Goal: Find specific page/section: Find specific page/section

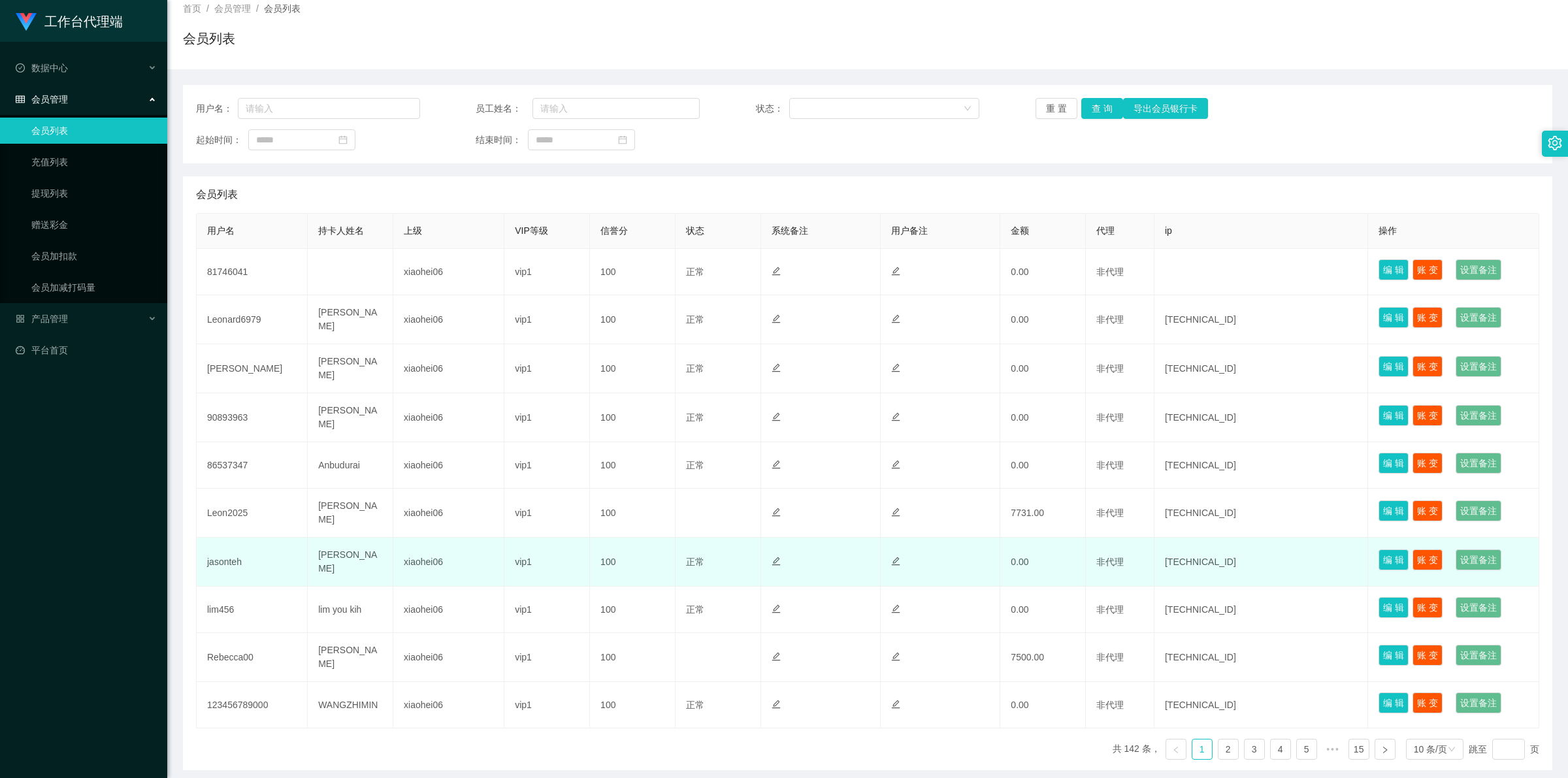
scroll to position [128, 0]
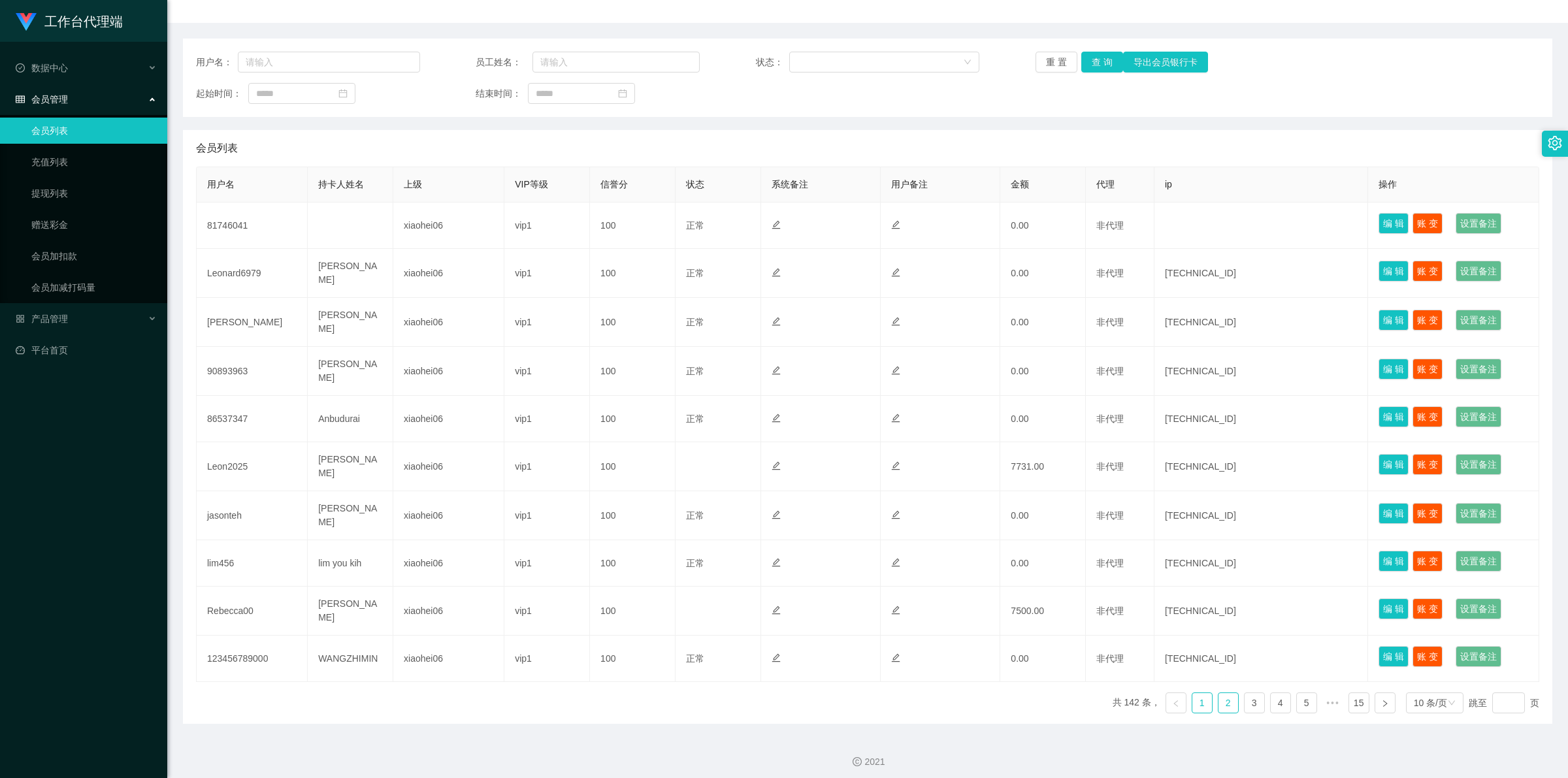
click at [1224, 696] on link "2" at bounding box center [1229, 703] width 20 height 20
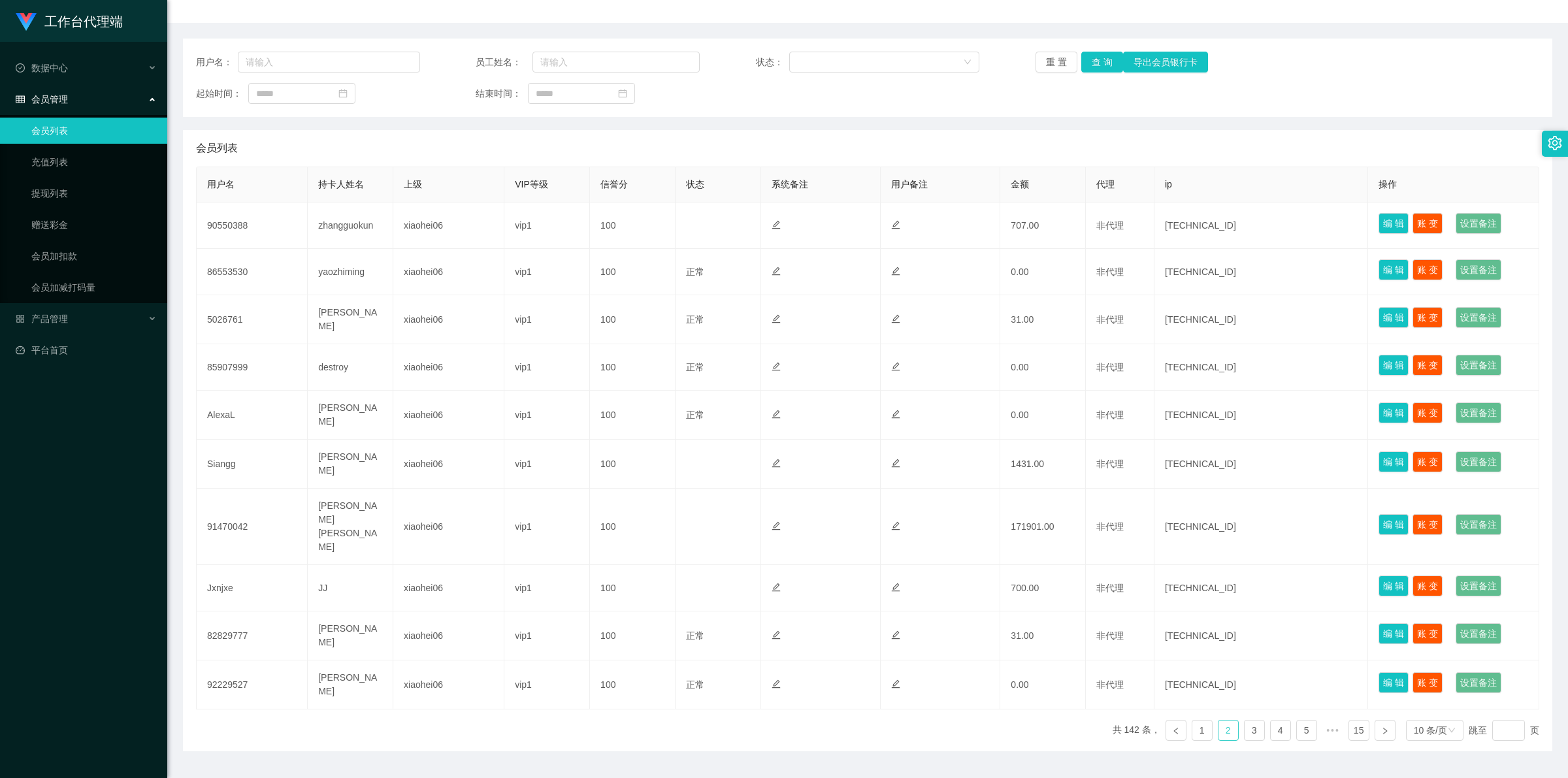
scroll to position [121, 0]
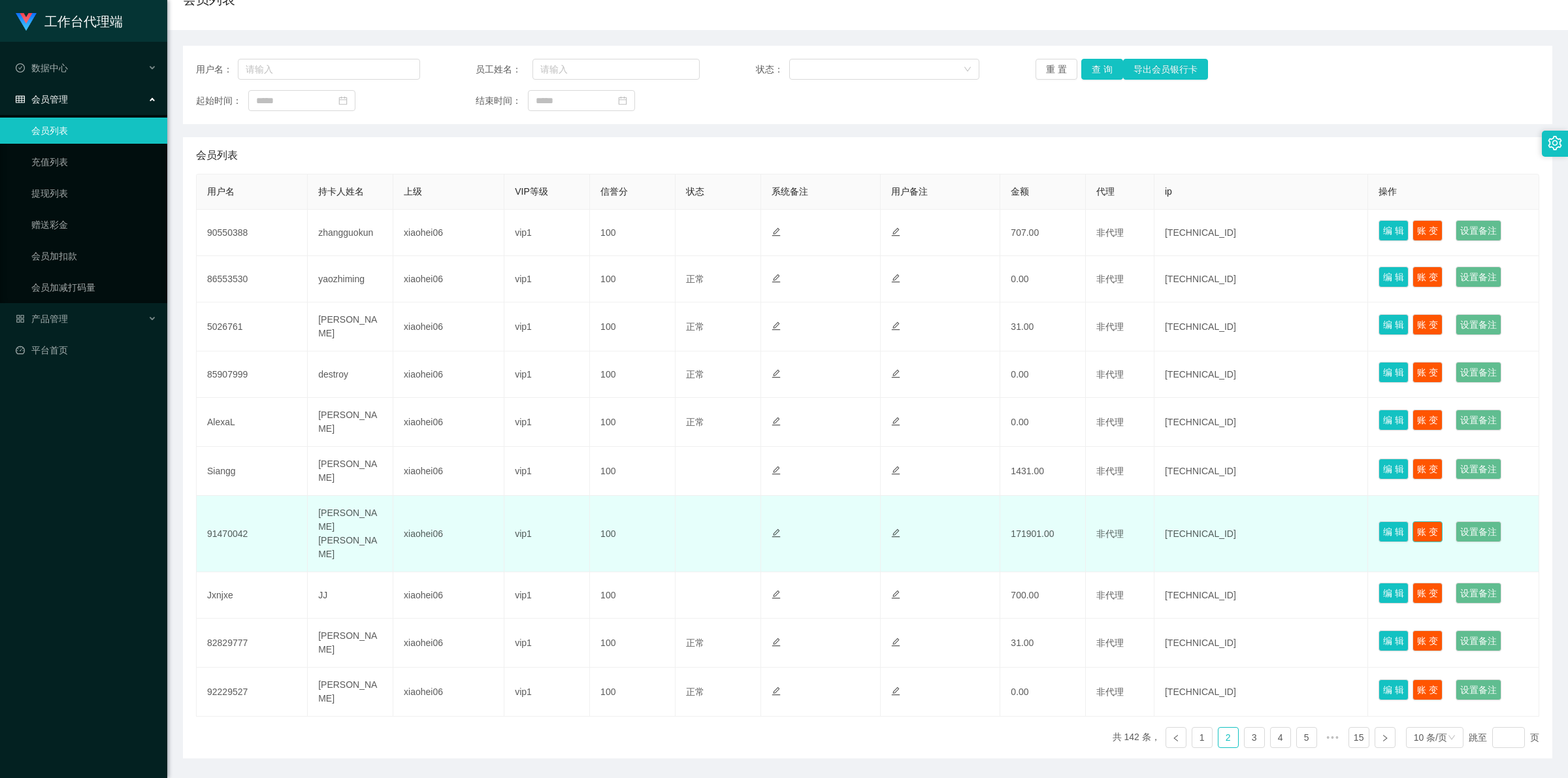
click at [1435, 521] on button "账 变" at bounding box center [1428, 532] width 30 height 21
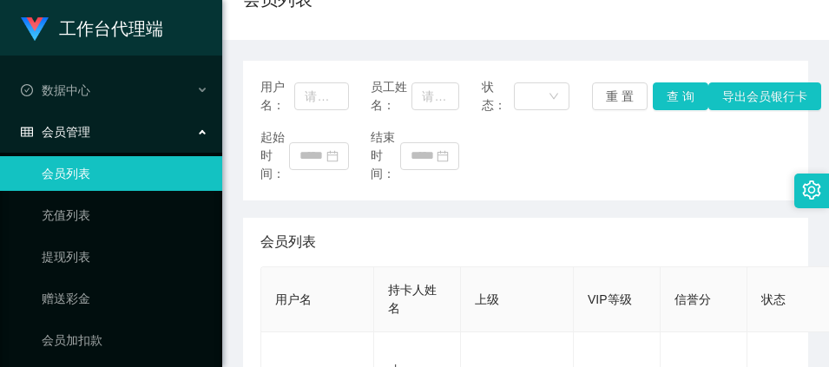
click at [740, 19] on div "会员列表" at bounding box center [525, 6] width 565 height 40
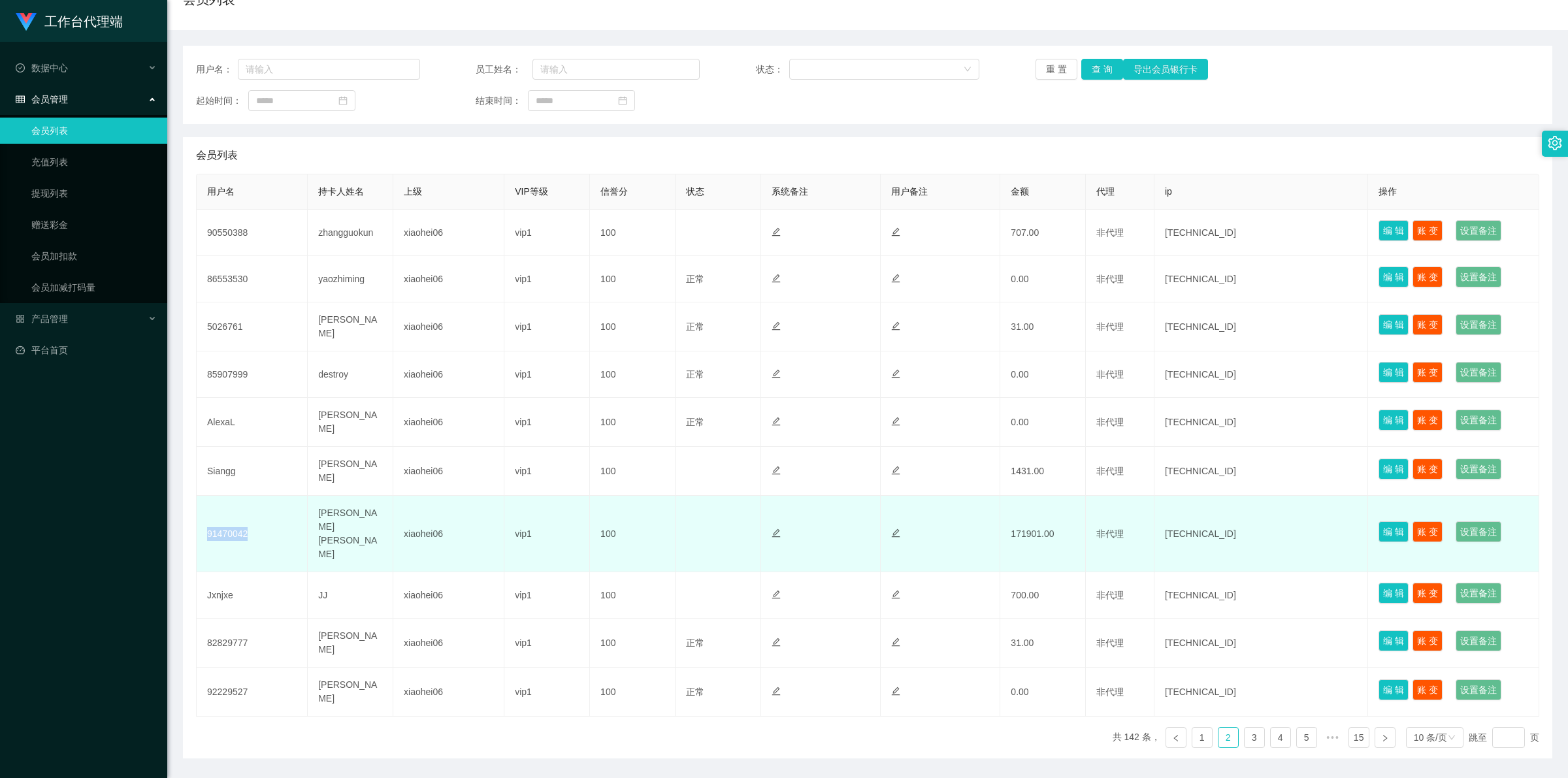
drag, startPoint x: 246, startPoint y: 514, endPoint x: 200, endPoint y: 514, distance: 46.0
click at [200, 514] on td "91470042" at bounding box center [252, 534] width 111 height 77
copy td "91470042"
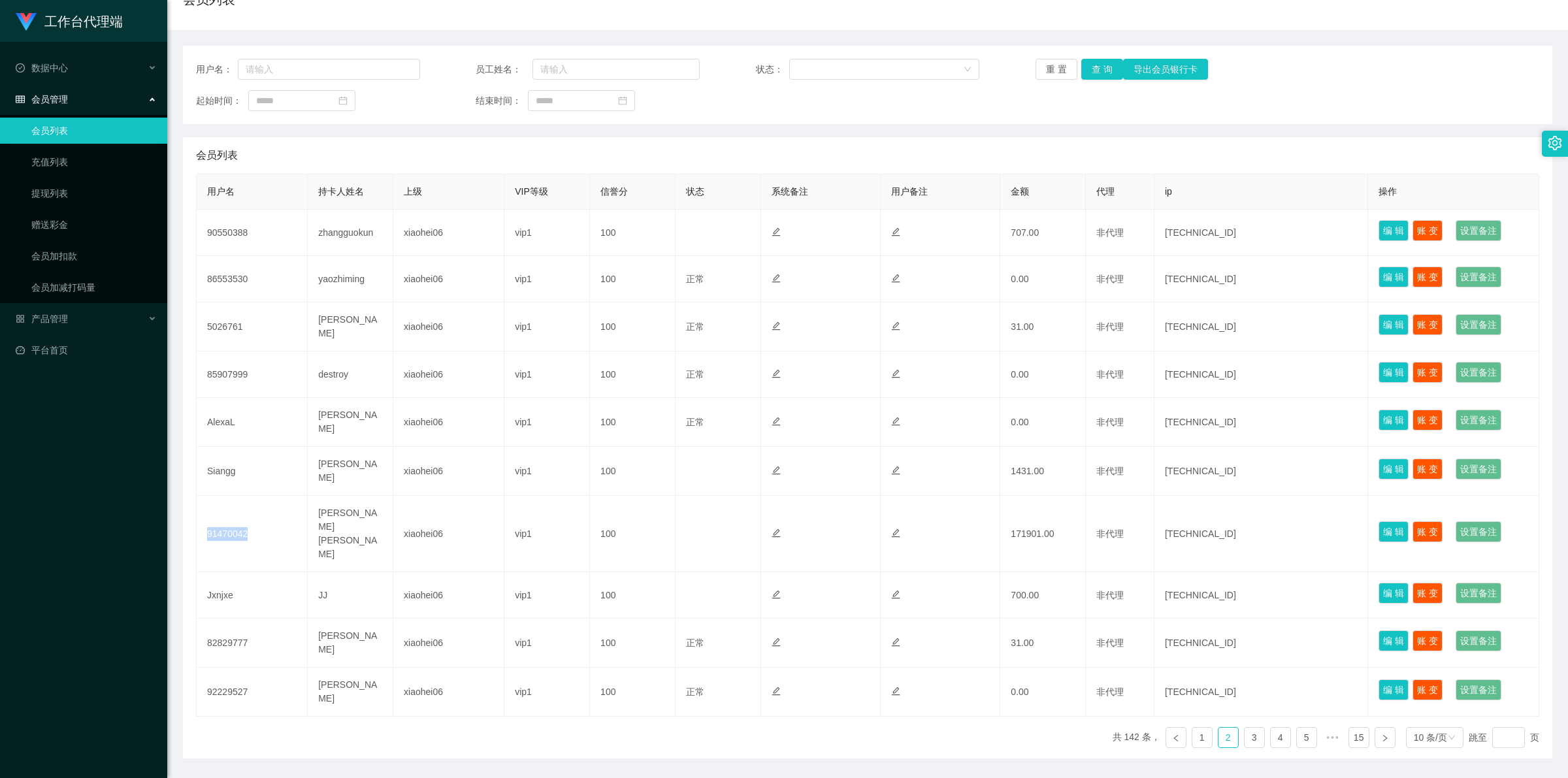
click at [57, 123] on link "会员列表" at bounding box center [94, 130] width 126 height 26
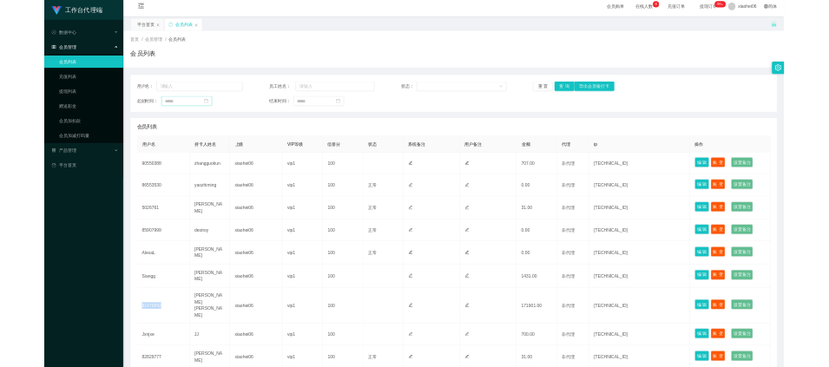
scroll to position [0, 0]
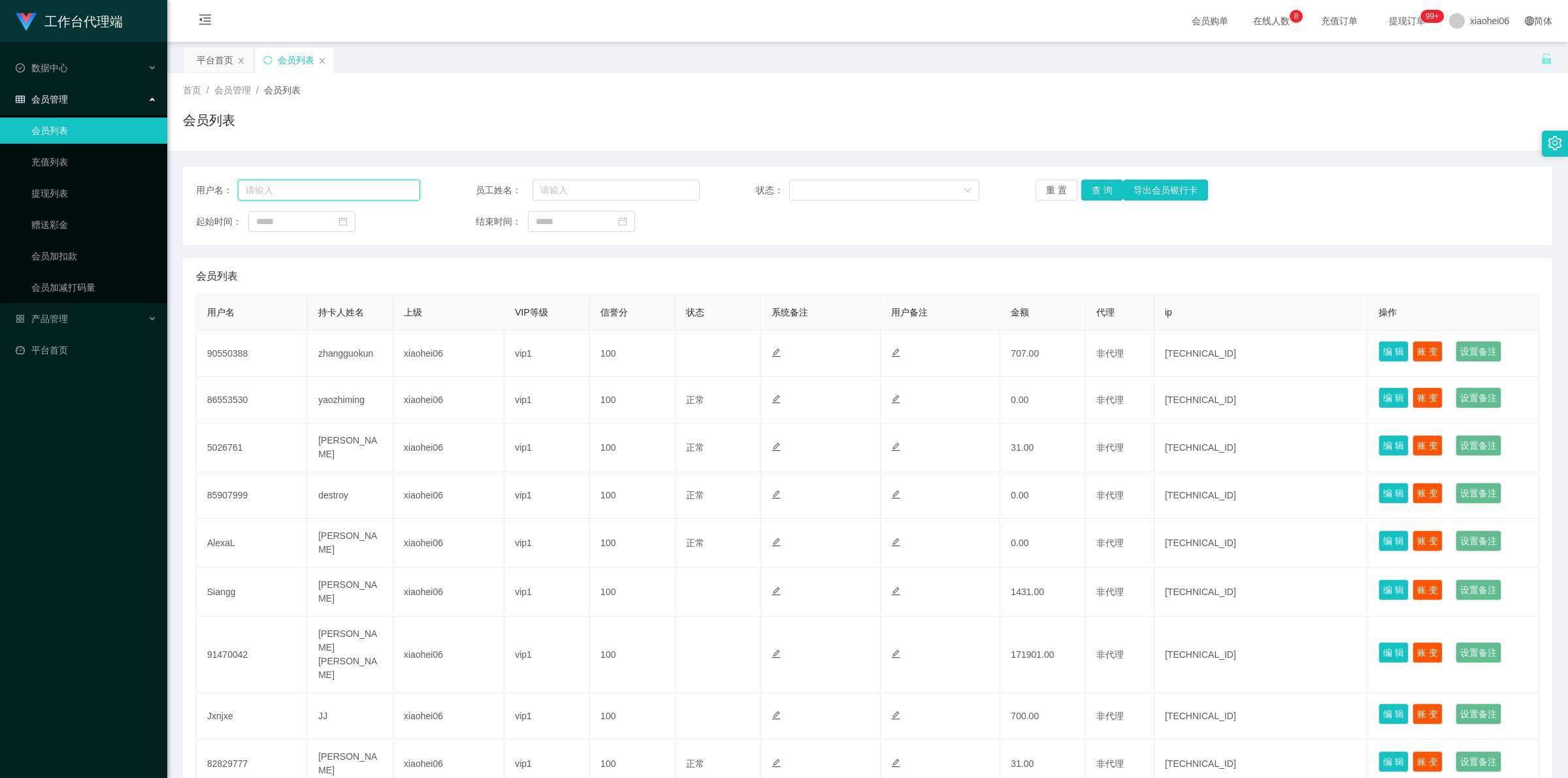
click at [285, 193] on input "text" at bounding box center [329, 190] width 182 height 21
paste input "91470042"
type input "91470042"
click at [1059, 183] on button "重 置" at bounding box center [1057, 190] width 42 height 21
click at [1059, 187] on div "重 置 查 询 导出会员银行卡" at bounding box center [1148, 190] width 224 height 21
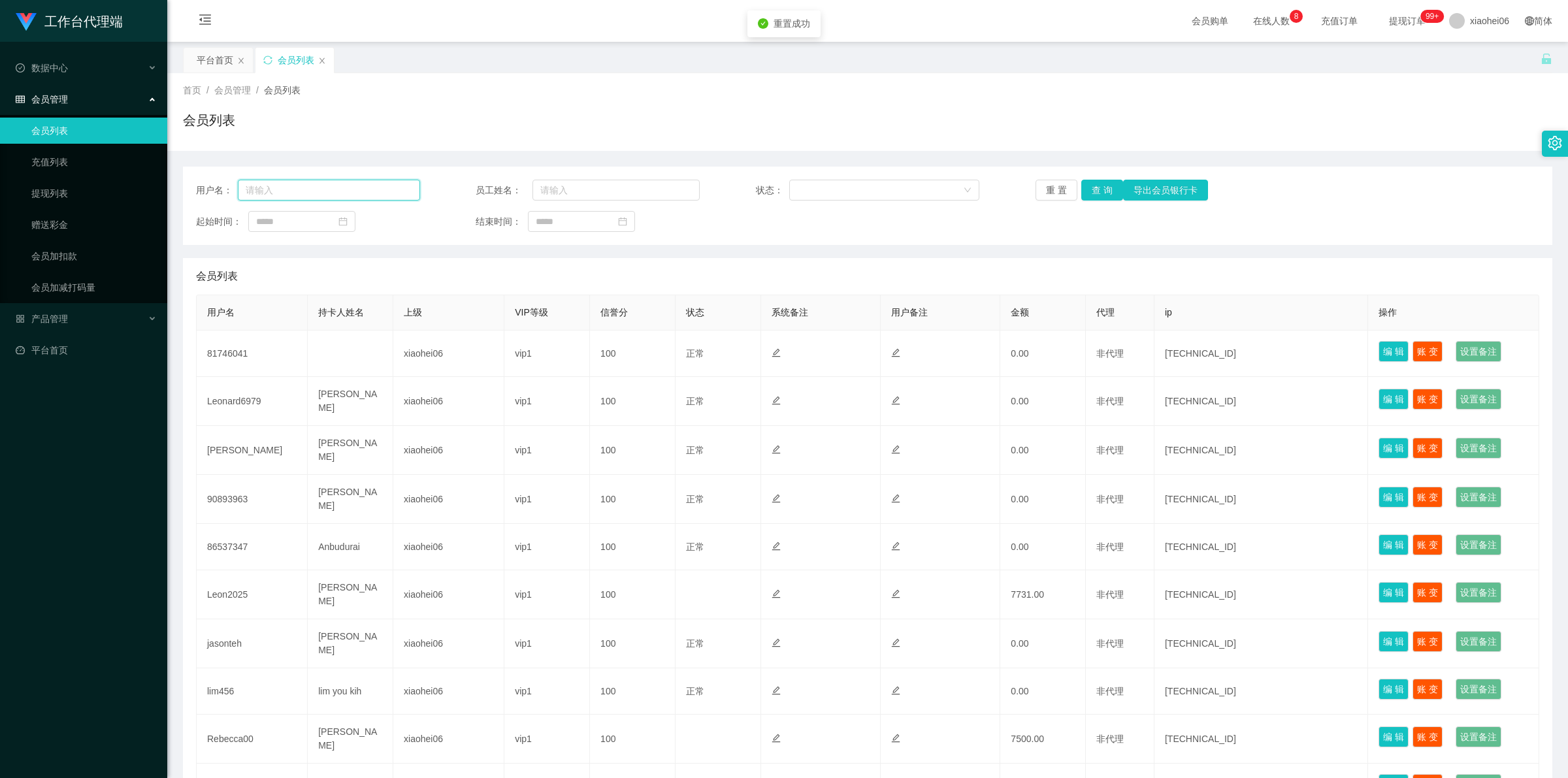
click at [321, 194] on input "text" at bounding box center [329, 190] width 182 height 21
paste input "91470042"
type input "91470042"
click at [1100, 191] on button "查 询" at bounding box center [1102, 190] width 42 height 21
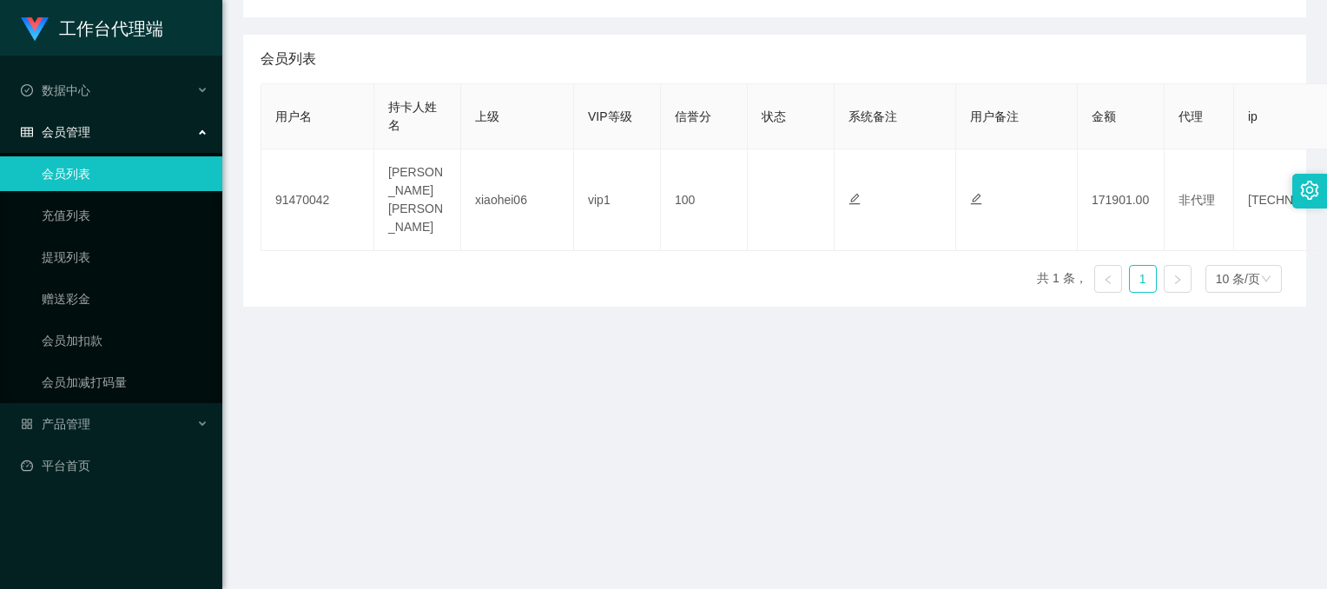
scroll to position [327, 0]
